Goal: Task Accomplishment & Management: Use online tool/utility

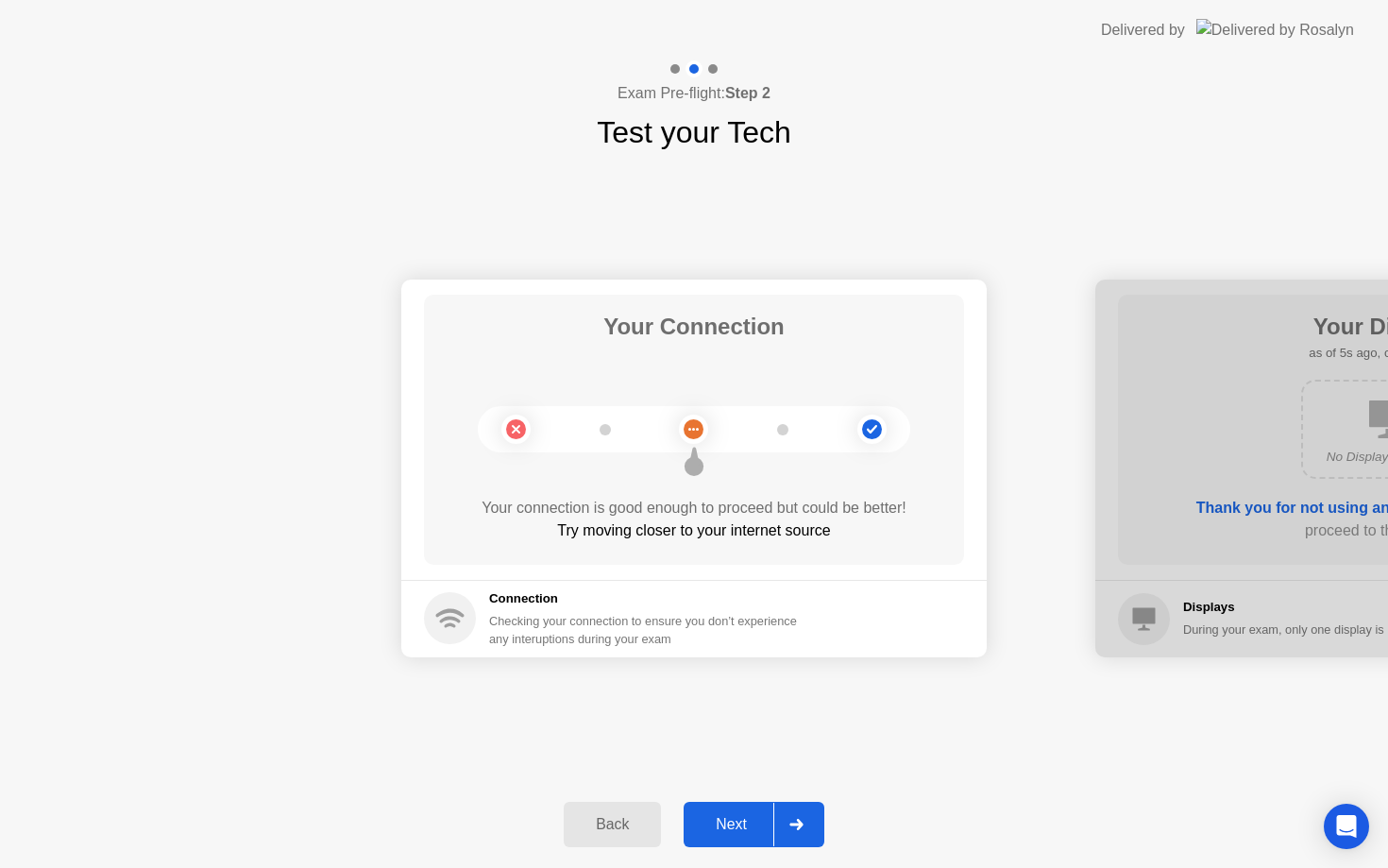
click at [811, 816] on div at bounding box center [796, 824] width 45 height 43
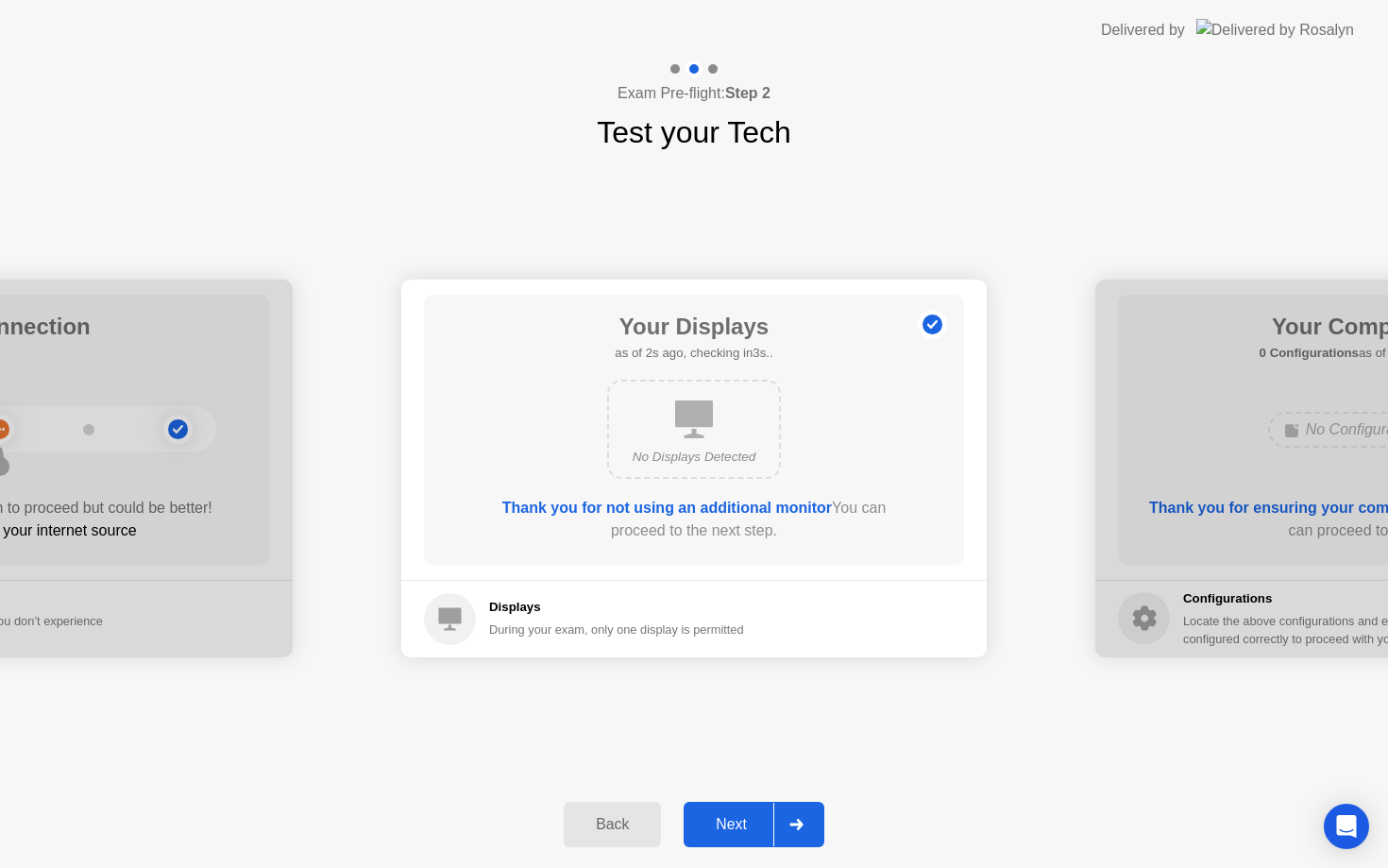
click at [799, 824] on icon at bounding box center [796, 825] width 14 height 12
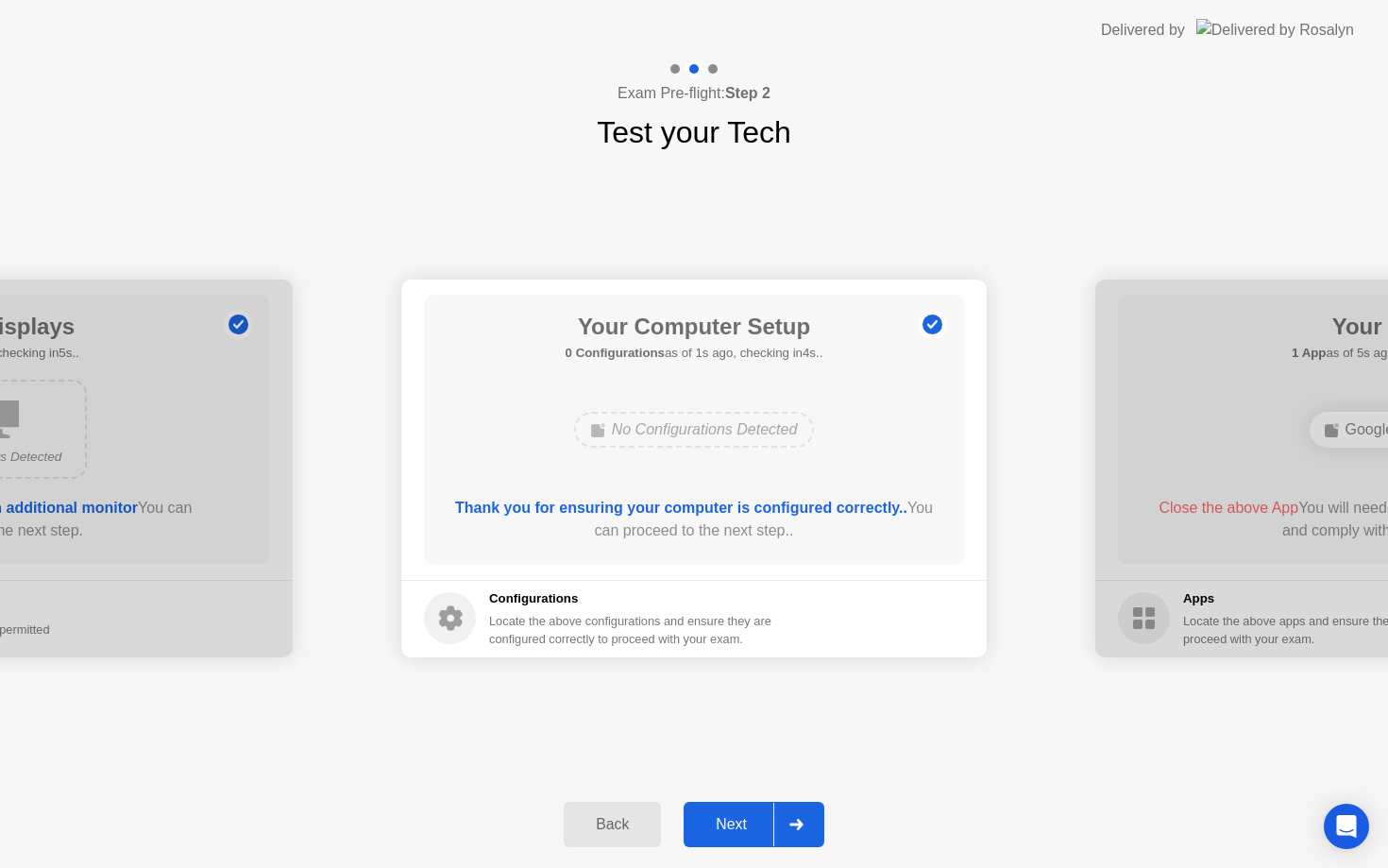
click at [802, 825] on icon at bounding box center [796, 825] width 14 height 12
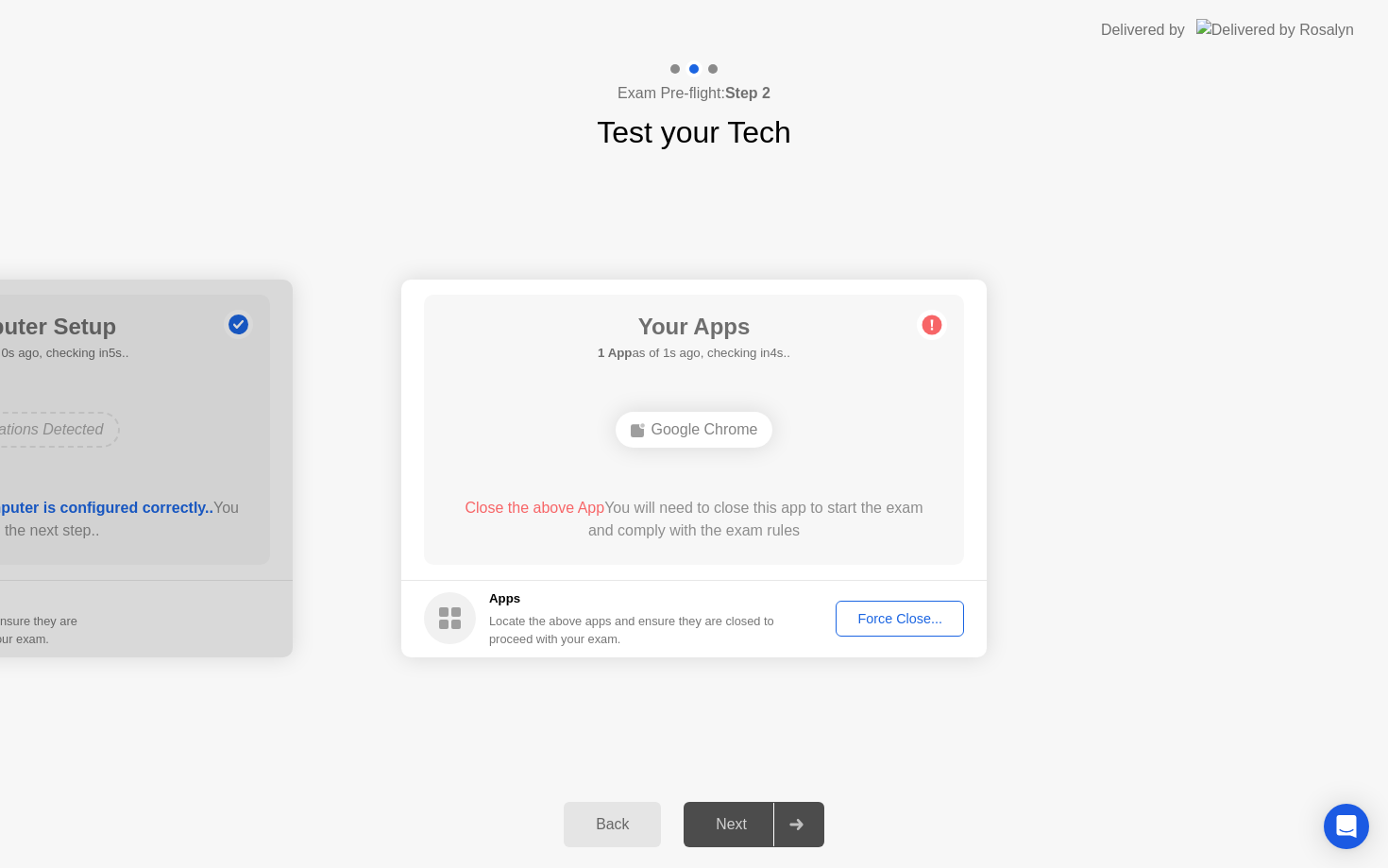
click at [888, 626] on div "Force Close..." at bounding box center [899, 618] width 115 height 15
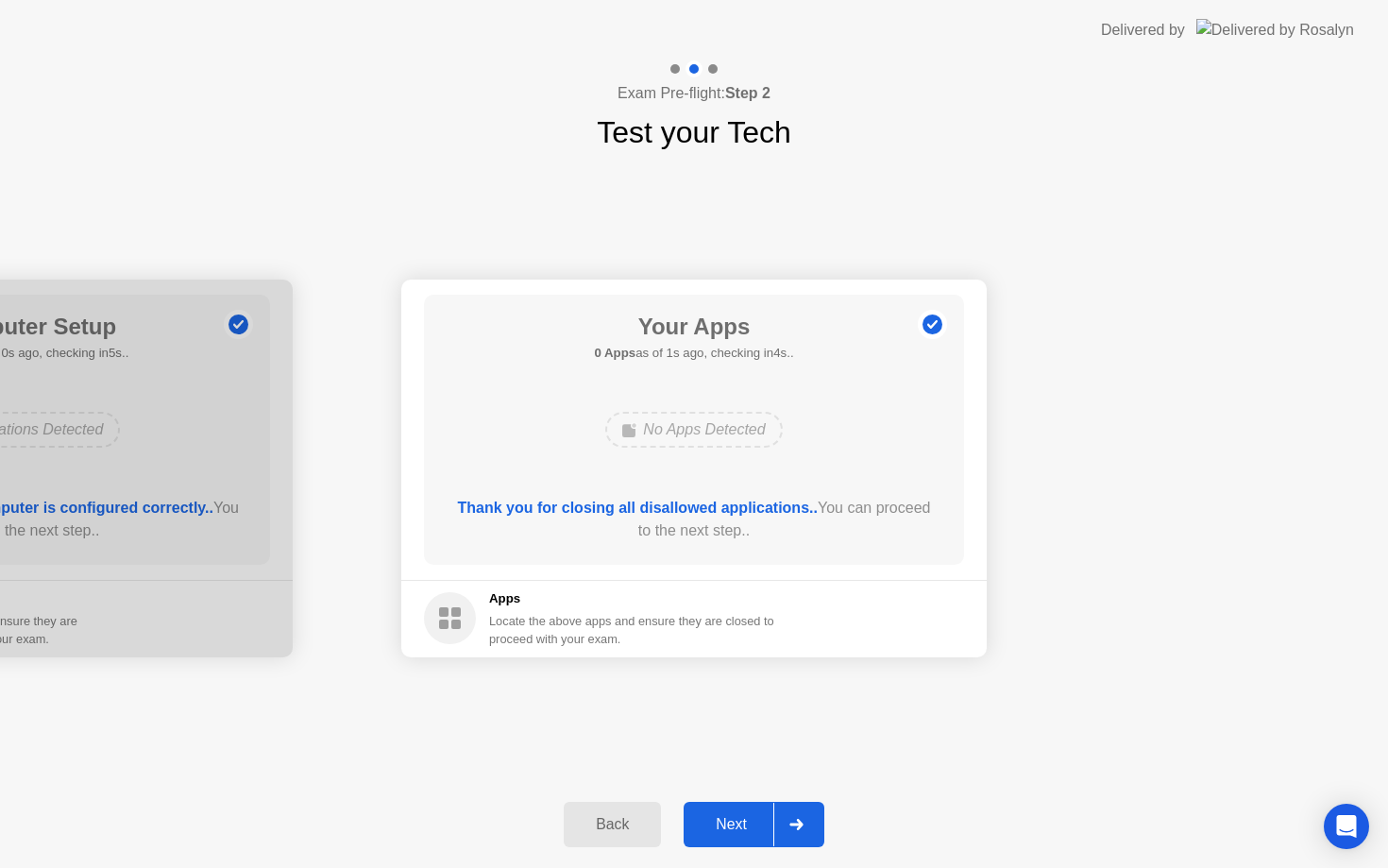
click at [808, 822] on div at bounding box center [796, 824] width 45 height 43
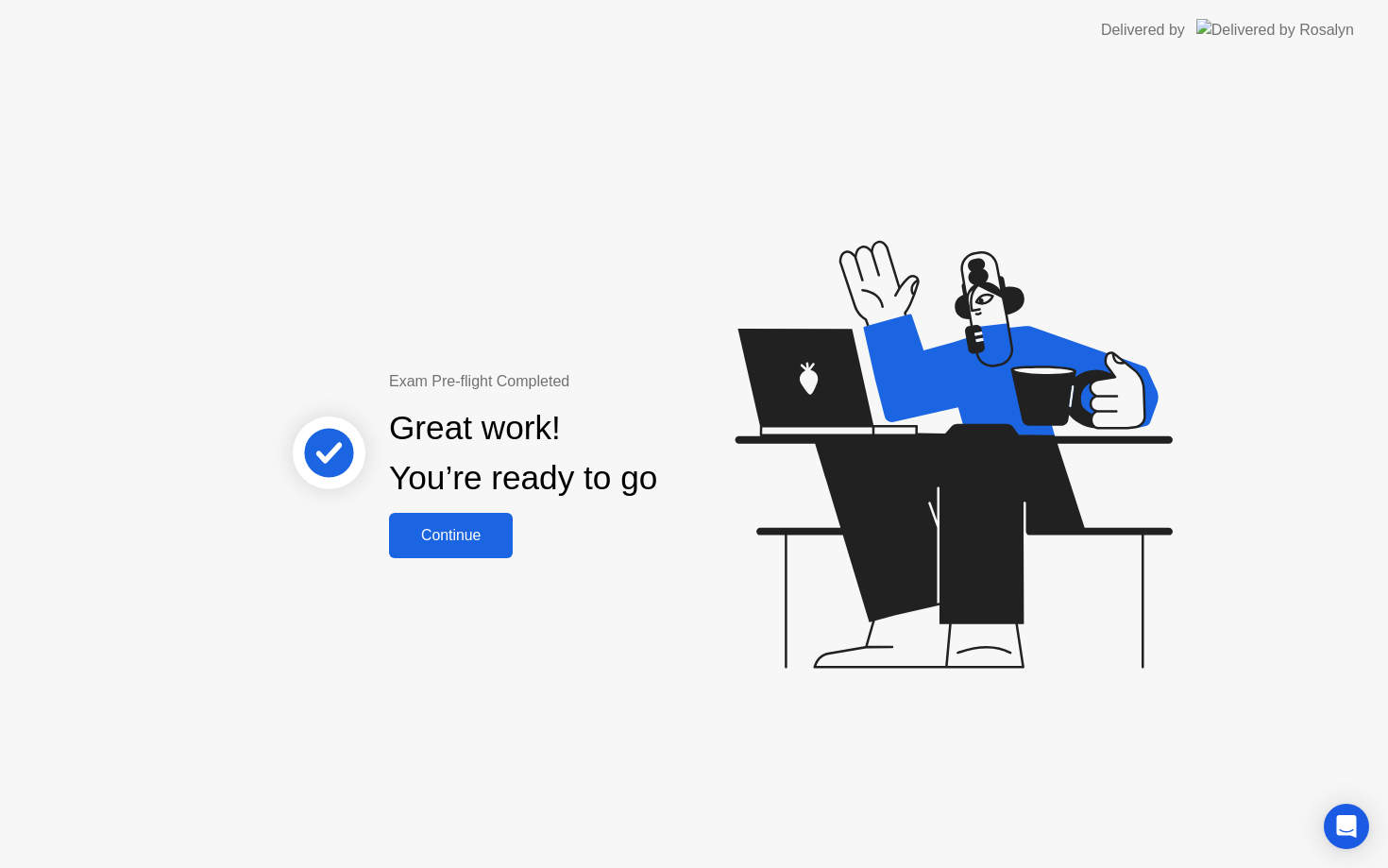
click at [458, 536] on div "Continue" at bounding box center [450, 535] width 112 height 17
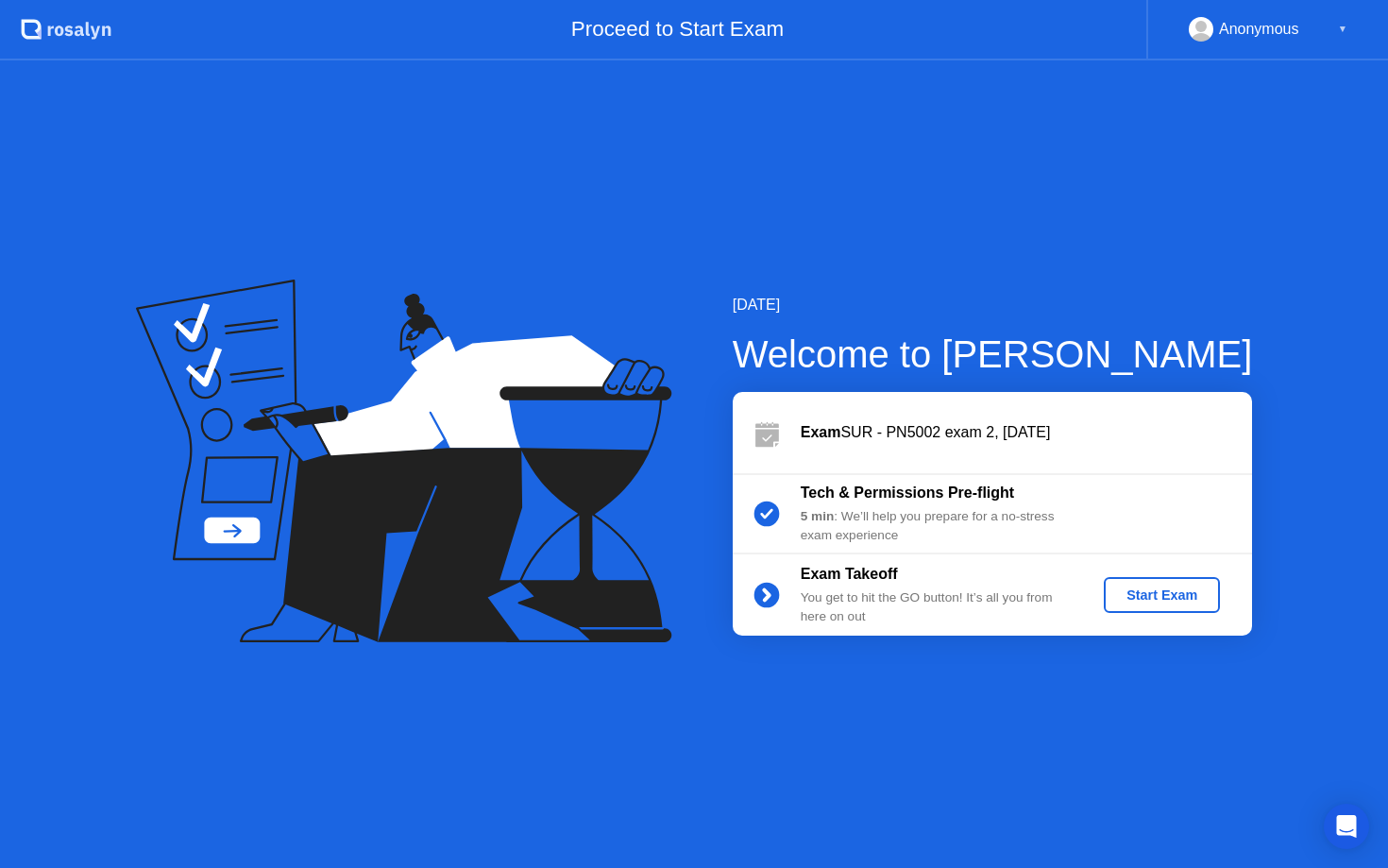
click at [1165, 583] on button "Start Exam" at bounding box center [1161, 594] width 116 height 36
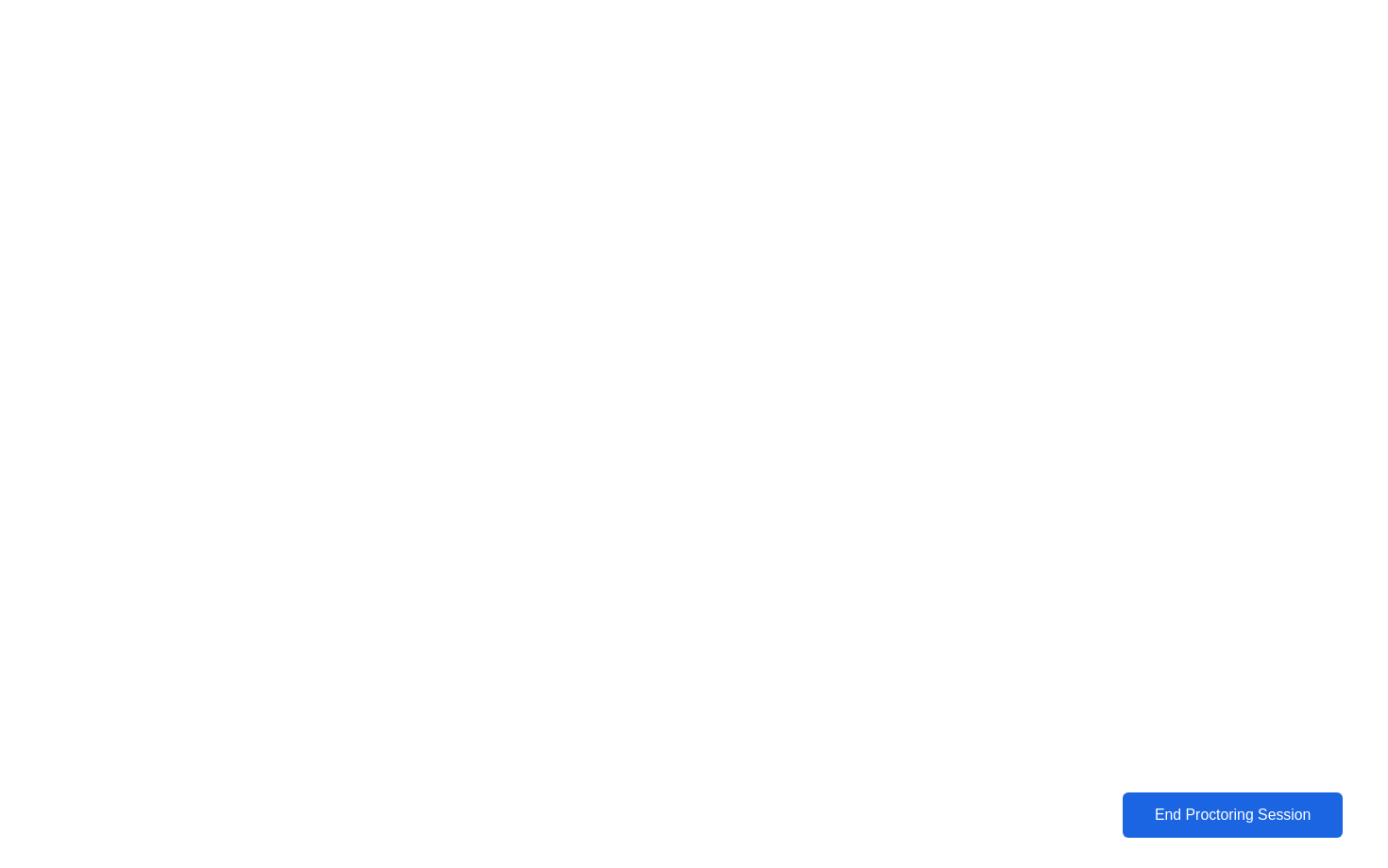
click at [1191, 823] on div "End Proctoring Session" at bounding box center [1233, 814] width 224 height 18
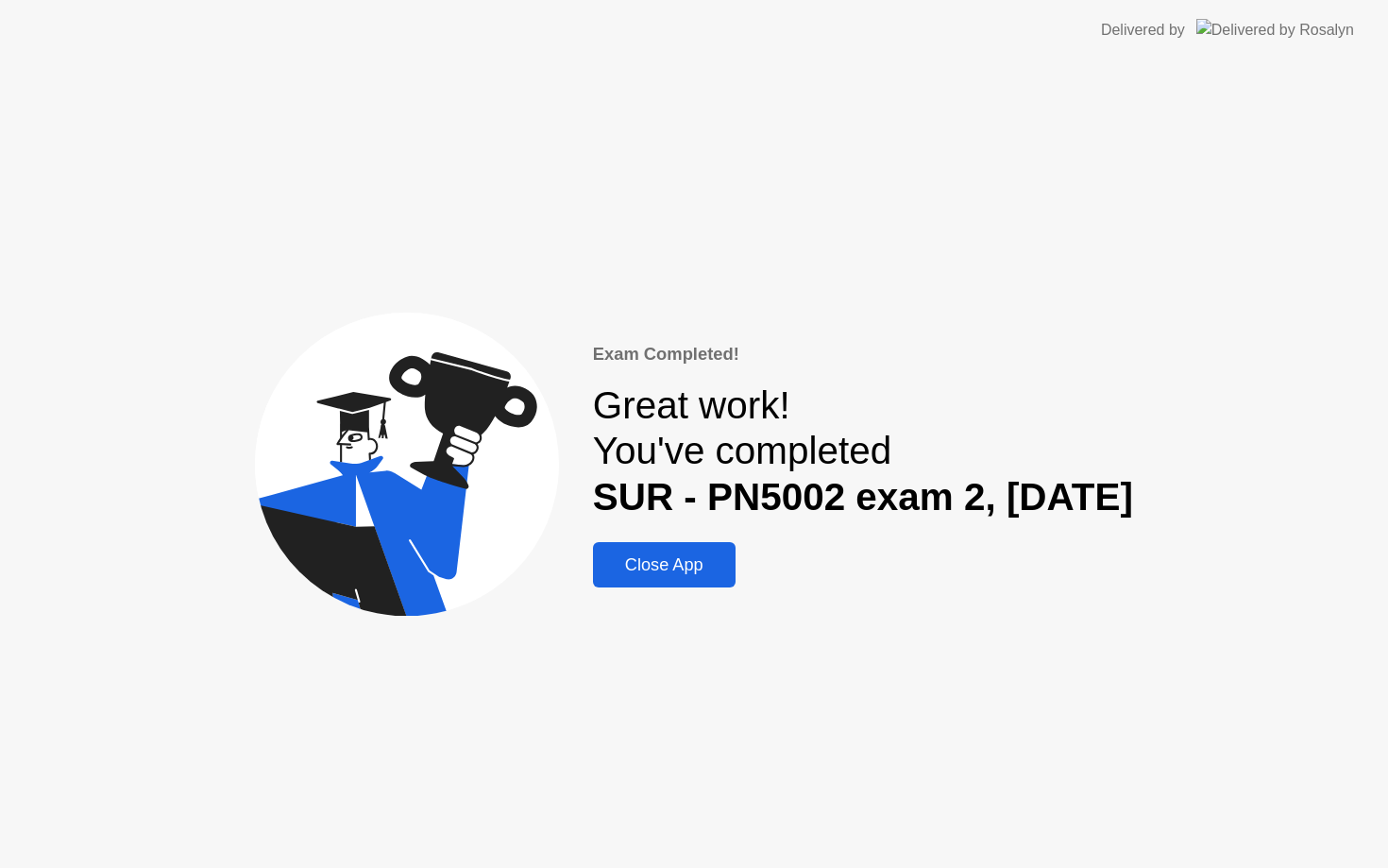
click at [633, 570] on div "Close App" at bounding box center [665, 565] width 131 height 20
